Goal: Obtain resource: Download file/media

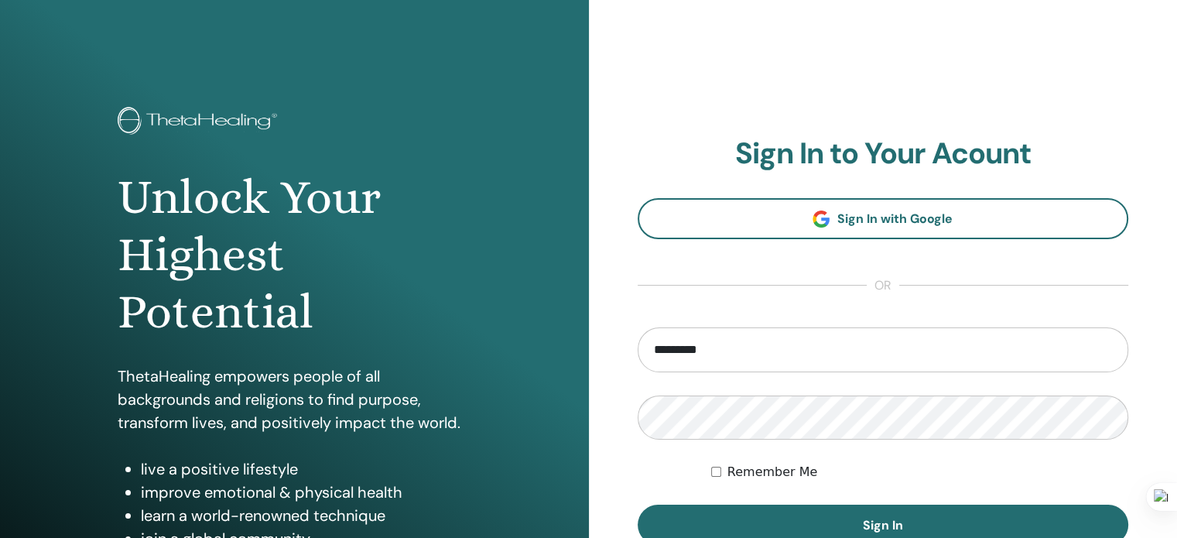
type input "**********"
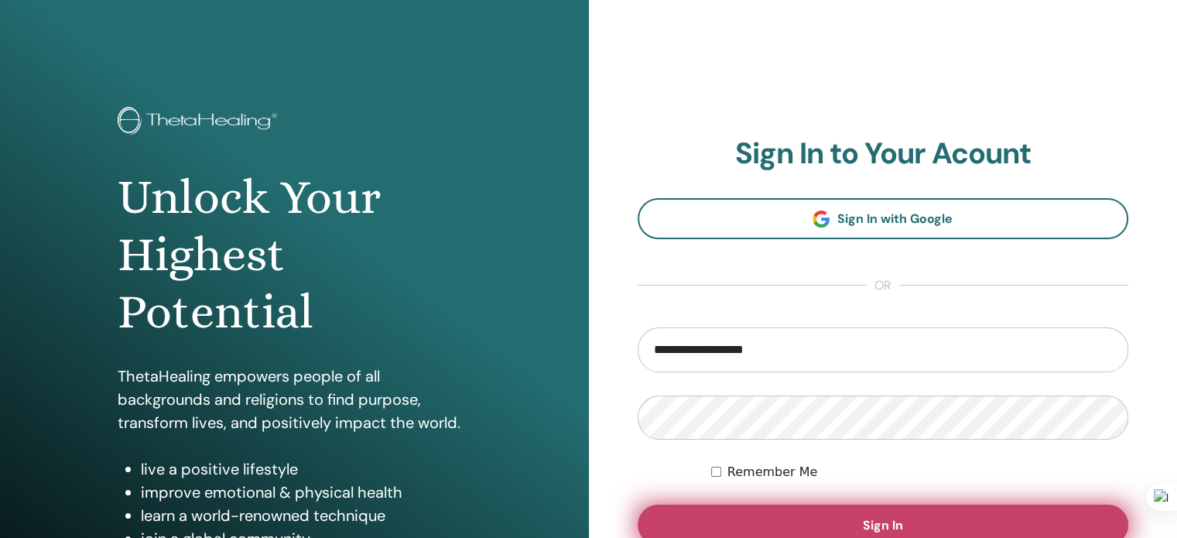
click at [889, 526] on span "Sign In" at bounding box center [883, 525] width 40 height 16
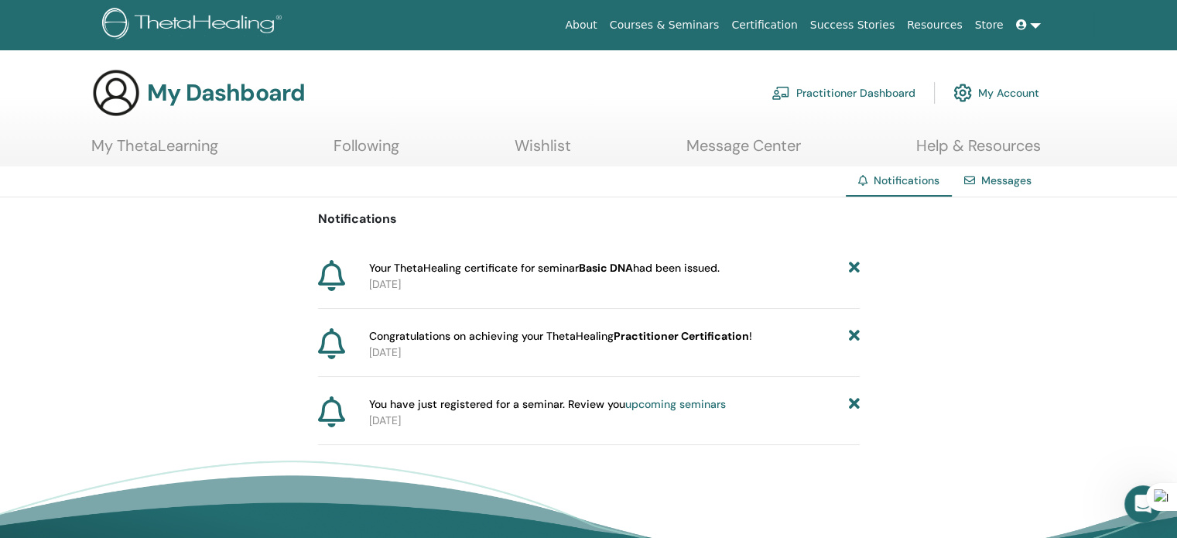
click at [879, 94] on link "Practitioner Dashboard" at bounding box center [844, 93] width 144 height 34
click at [863, 91] on link "Practitioner Dashboard" at bounding box center [844, 93] width 144 height 34
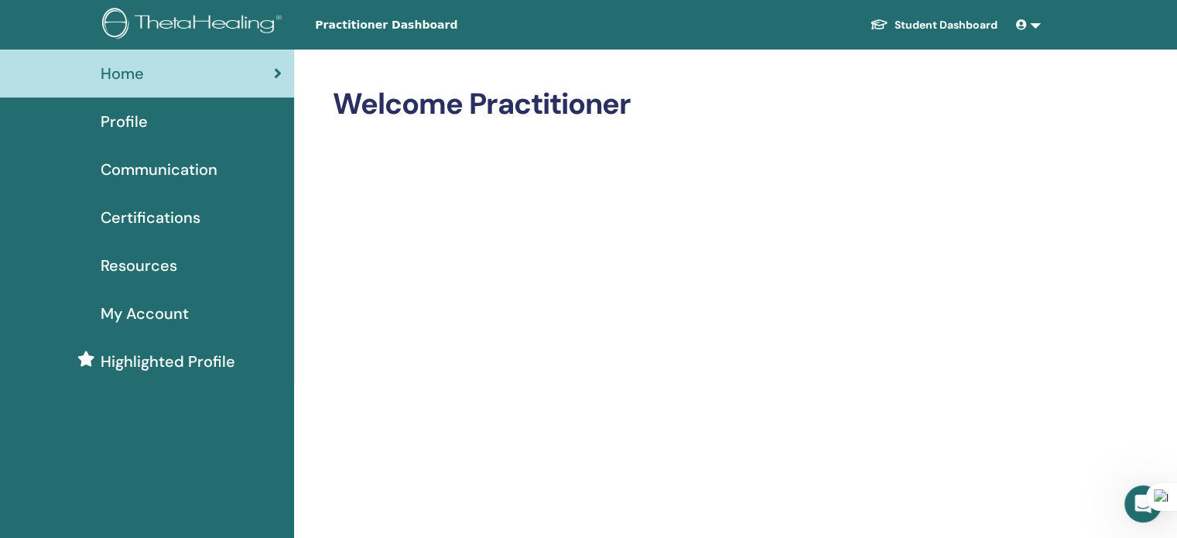
click at [173, 214] on span "Certifications" at bounding box center [151, 217] width 100 height 23
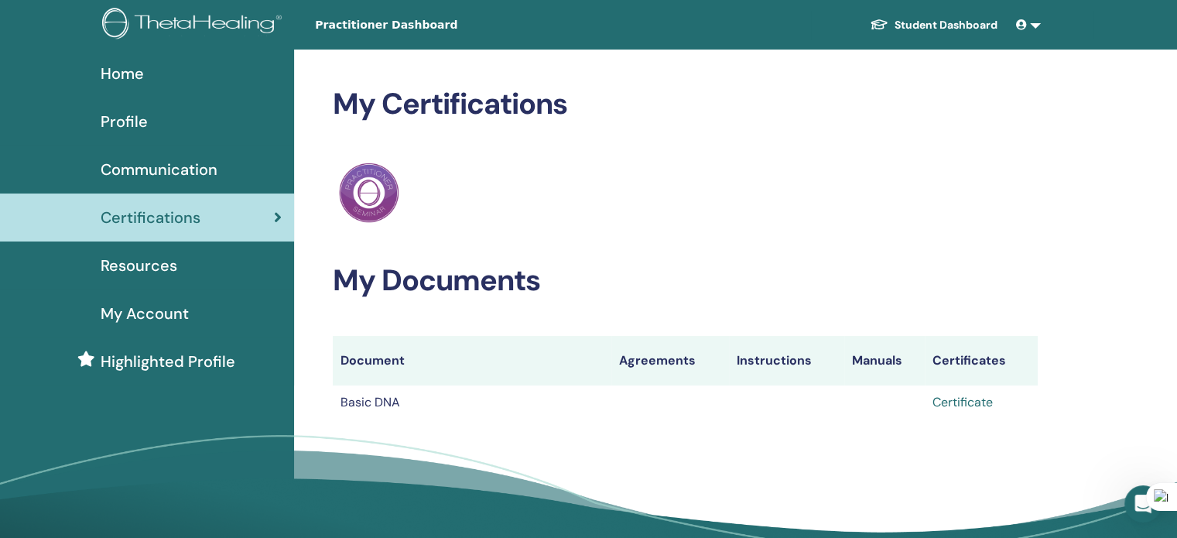
click at [964, 402] on link "Certificate" at bounding box center [963, 402] width 60 height 16
click at [961, 399] on link "Certificate" at bounding box center [963, 402] width 60 height 16
click at [979, 405] on link "Certificate" at bounding box center [963, 402] width 60 height 16
